Goal: Navigation & Orientation: Find specific page/section

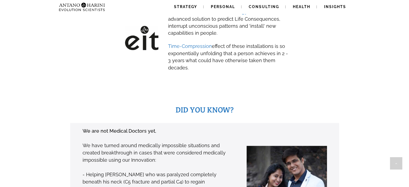
scroll to position [335, 0]
click at [183, 7] on span "Strategy" at bounding box center [185, 7] width 23 height 4
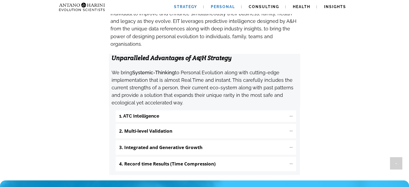
scroll to position [551, 0]
